Goal: Task Accomplishment & Management: Use online tool/utility

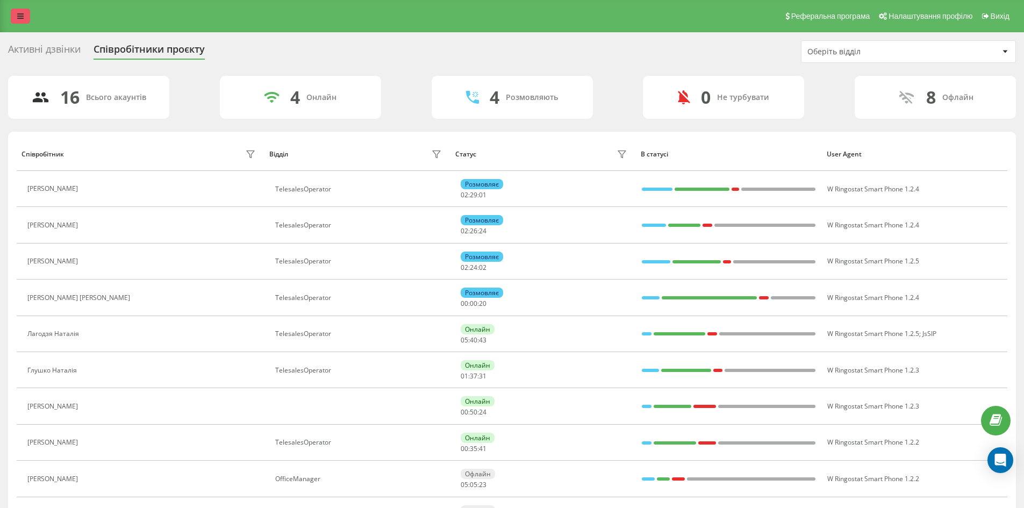
click at [16, 15] on link at bounding box center [20, 16] width 19 height 15
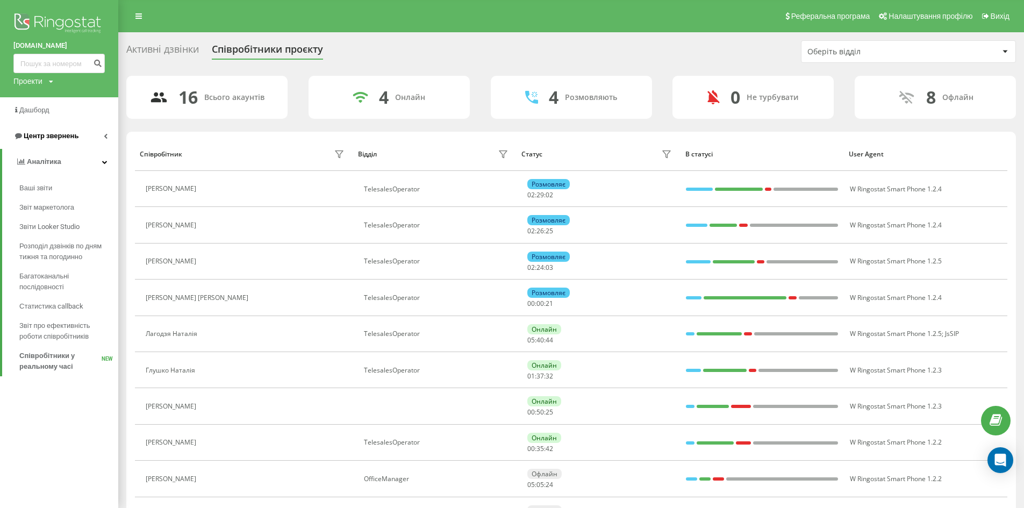
click at [105, 136] on icon at bounding box center [106, 135] width 4 height 5
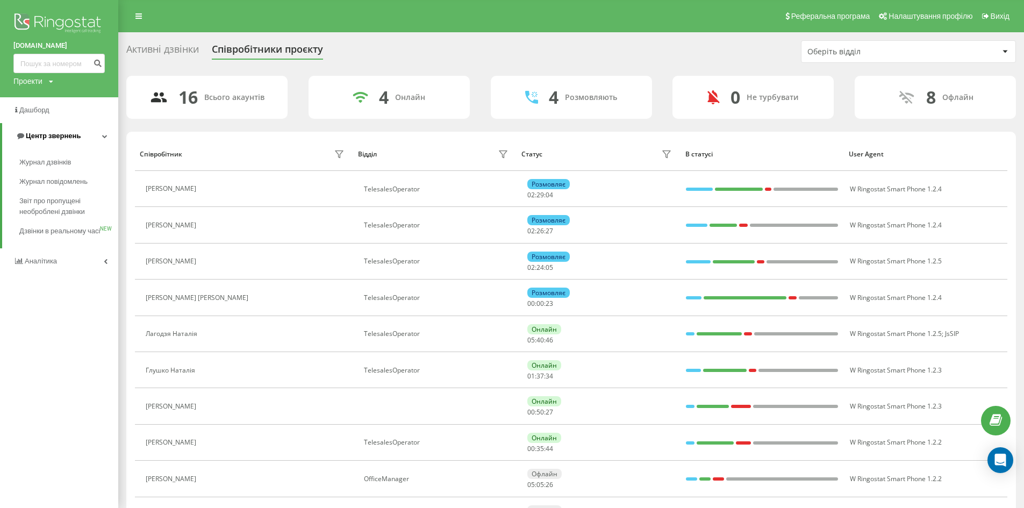
click at [104, 135] on icon at bounding box center [104, 135] width 5 height 5
click at [101, 137] on link "Центр звернень" at bounding box center [59, 136] width 118 height 26
click at [56, 160] on span "Журнал дзвінків" at bounding box center [47, 162] width 57 height 11
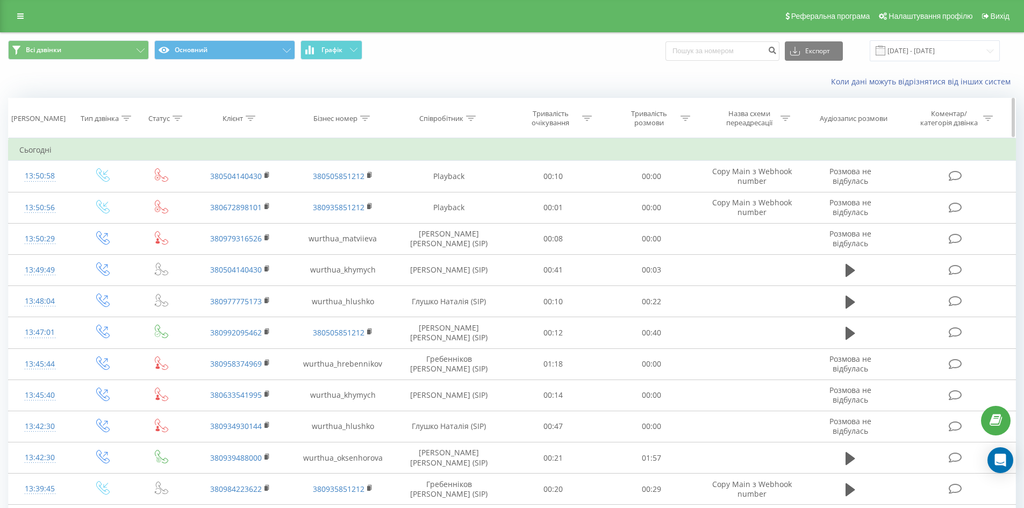
click at [443, 114] on div "Співробітник" at bounding box center [441, 118] width 44 height 9
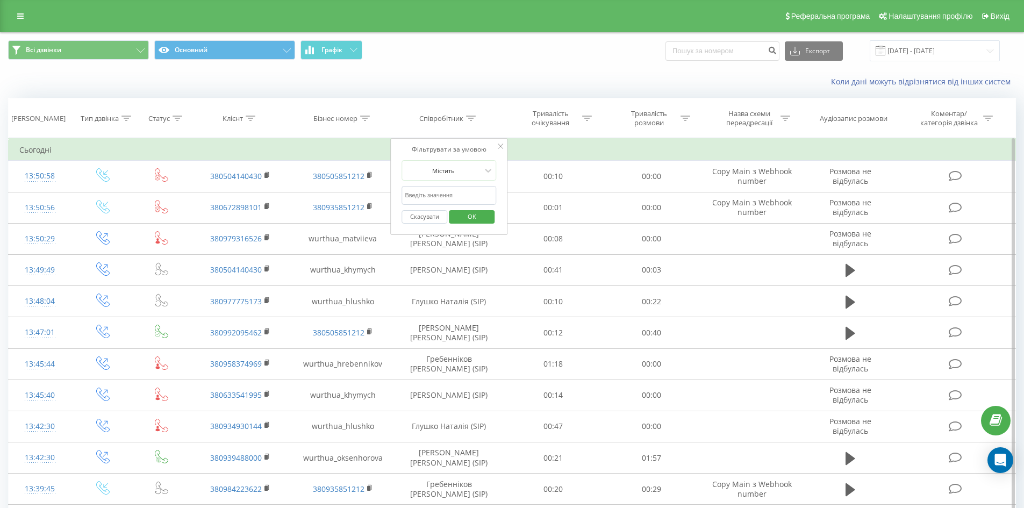
click at [446, 193] on input "text" at bounding box center [449, 195] width 95 height 19
type input "[PERSON_NAME]"
drag, startPoint x: 453, startPoint y: 216, endPoint x: 496, endPoint y: 188, distance: 50.5
click at [453, 216] on button "OK" at bounding box center [472, 216] width 46 height 13
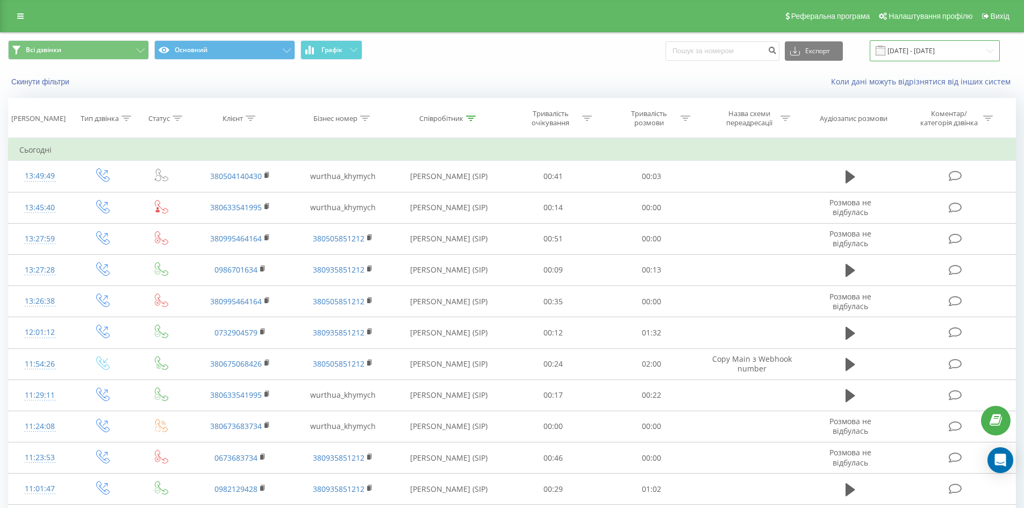
click at [939, 44] on input "19.08.2025 - 19.09.2025" at bounding box center [935, 50] width 130 height 21
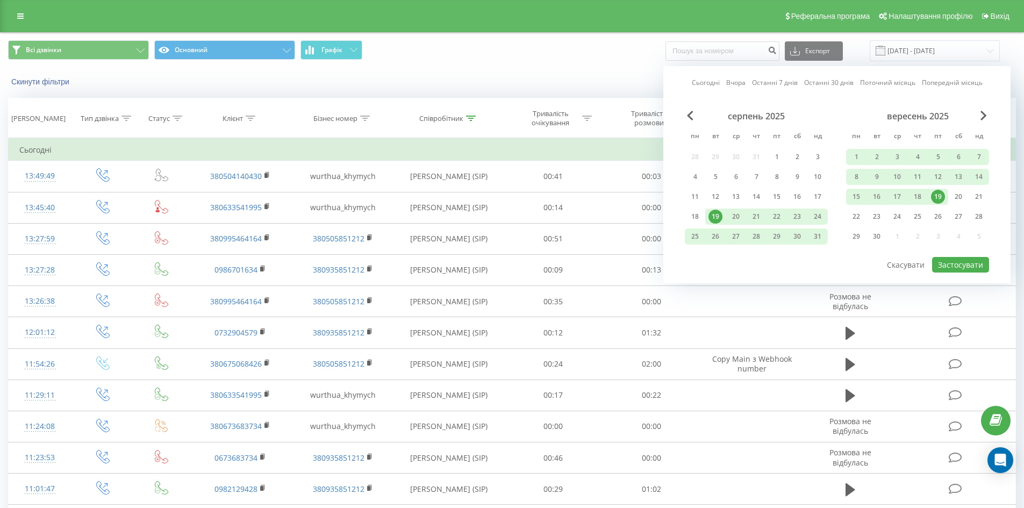
click at [942, 200] on div "19" at bounding box center [938, 197] width 14 height 14
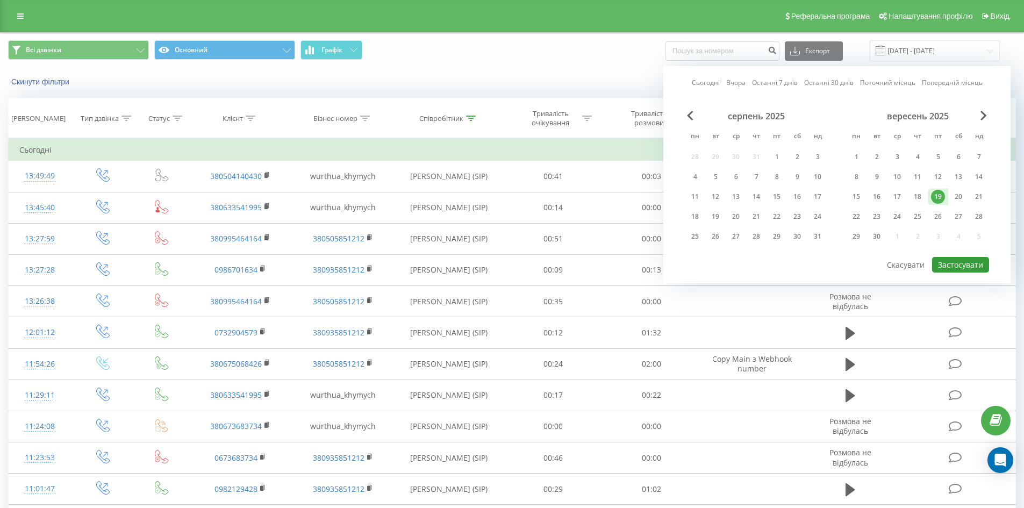
click at [949, 264] on button "Застосувати" at bounding box center [960, 265] width 57 height 16
type input "19.09.2025 - 19.09.2025"
